Goal: Information Seeking & Learning: Learn about a topic

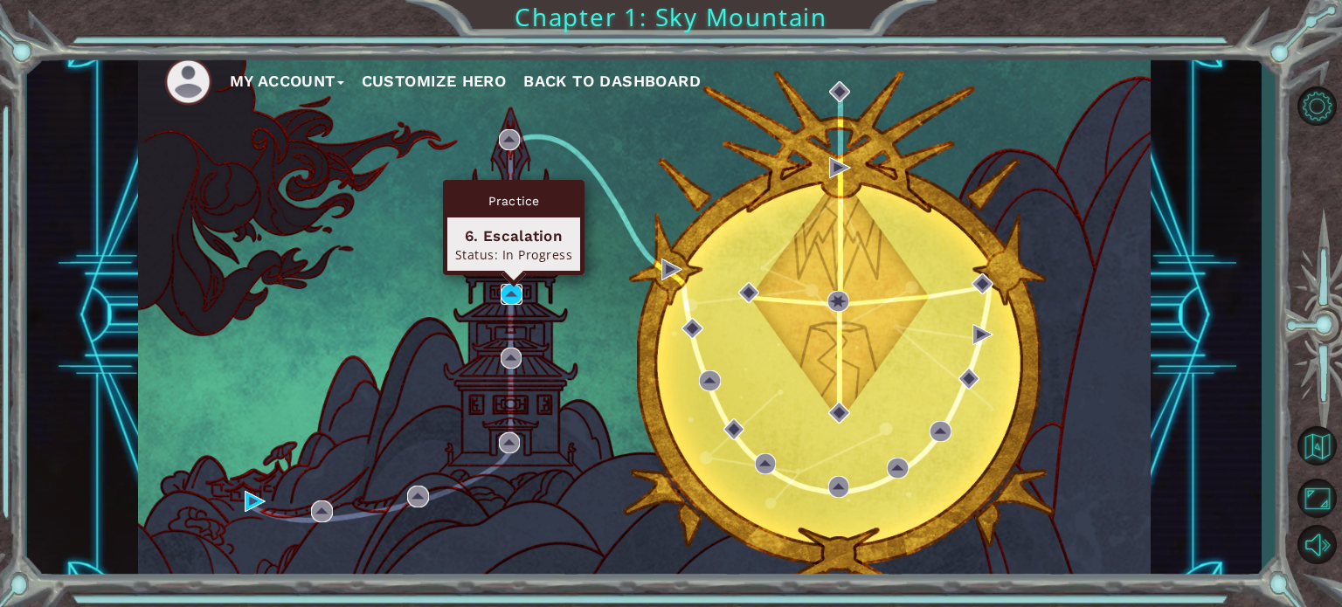
click at [510, 292] on img at bounding box center [511, 294] width 21 height 21
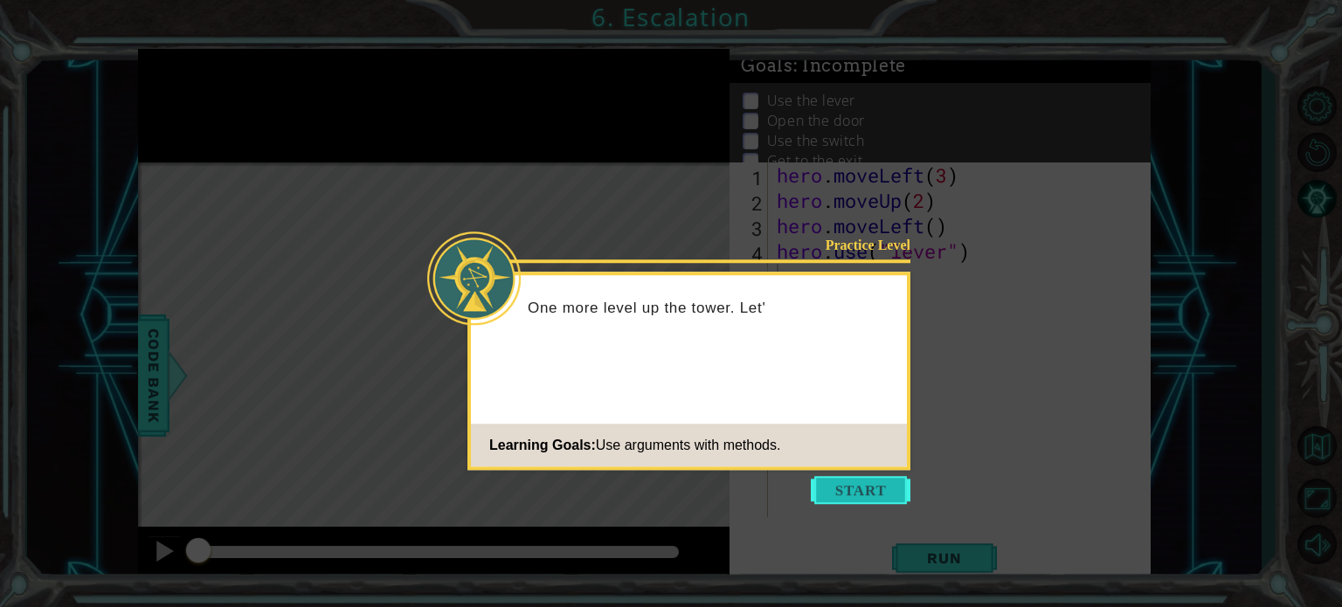
click at [840, 481] on button "Start" at bounding box center [861, 490] width 100 height 28
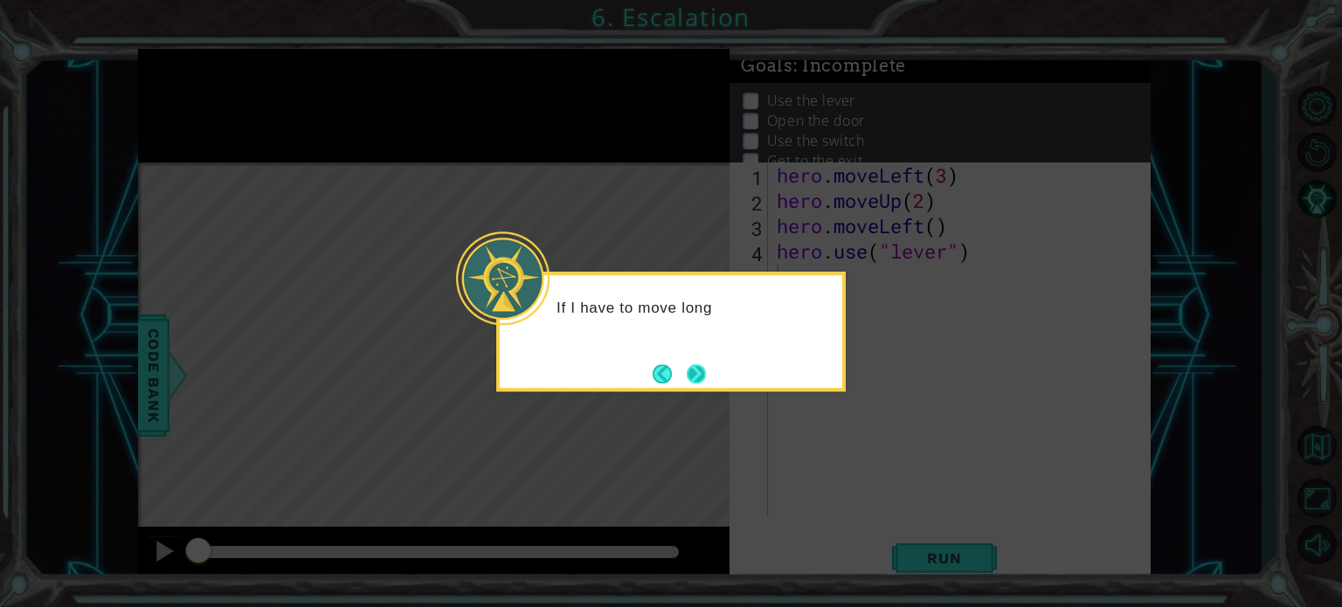
click at [696, 364] on button "Next" at bounding box center [696, 373] width 19 height 19
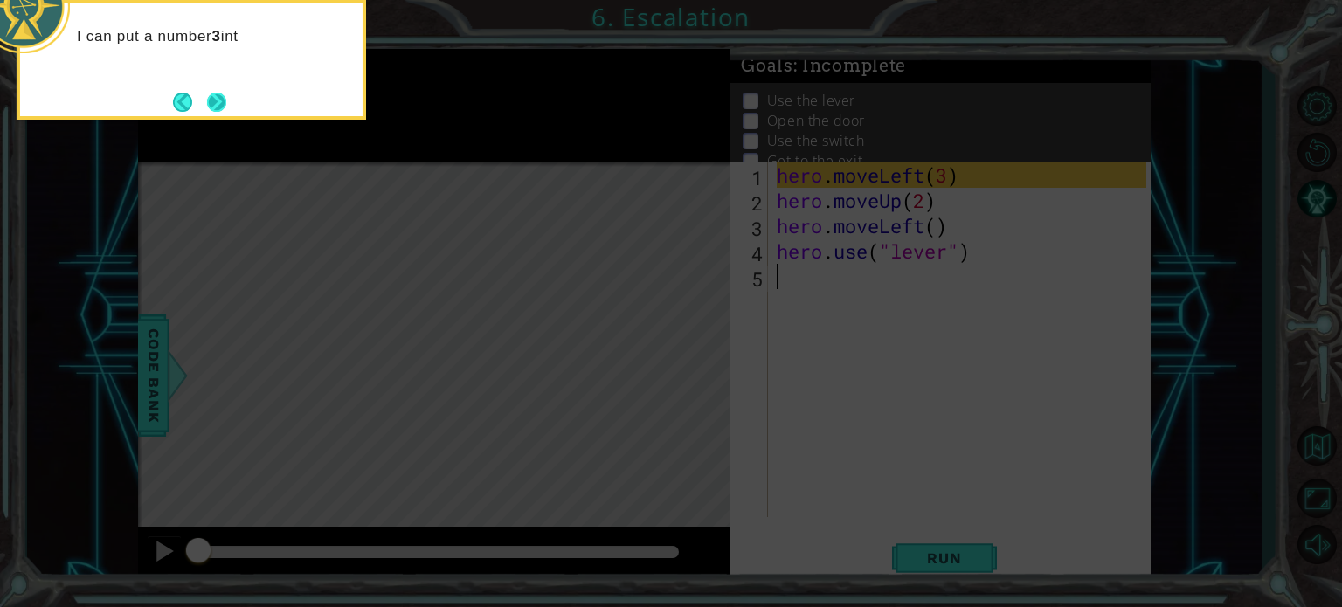
click at [213, 96] on button "Next" at bounding box center [216, 102] width 19 height 19
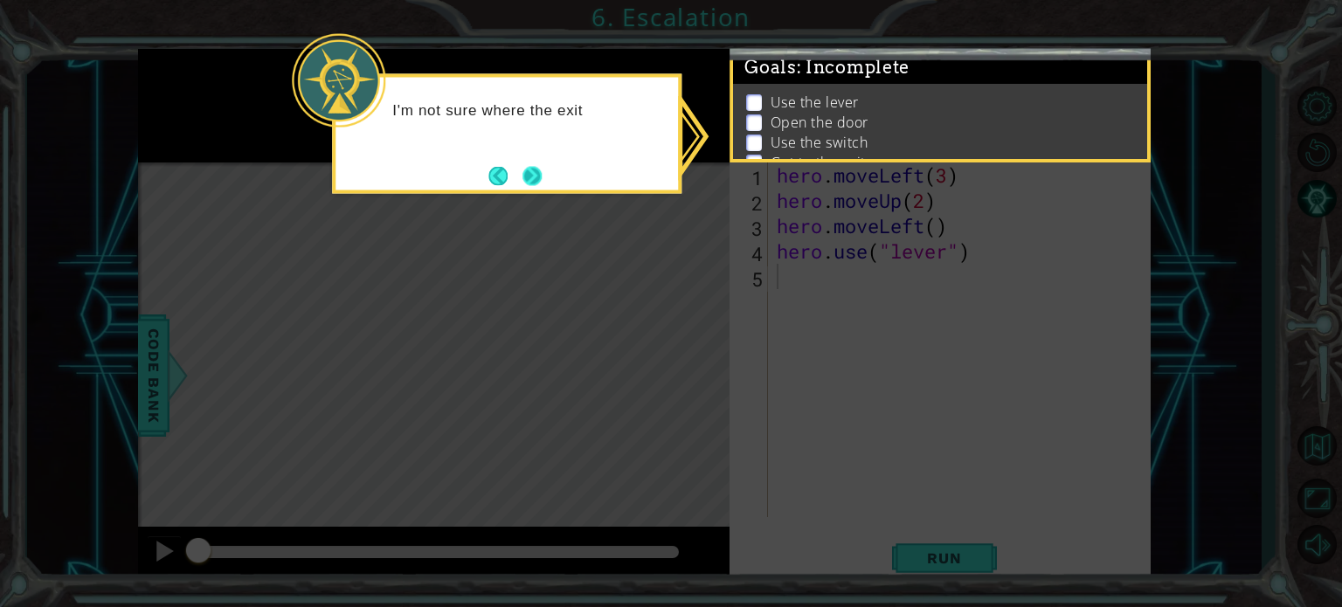
click at [542, 174] on button "Next" at bounding box center [531, 175] width 19 height 19
